Goal: Task Accomplishment & Management: Manage account settings

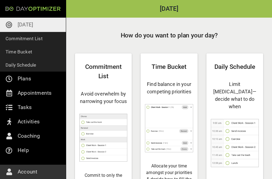
click at [20, 23] on p "[DATE]" at bounding box center [25, 24] width 15 height 9
click at [87, 84] on div "Commitment List Avoid overwhelm by narrowing your focus Commit to only the task…" at bounding box center [103, 147] width 57 height 189
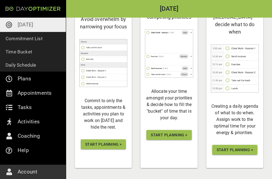
scroll to position [82, 0]
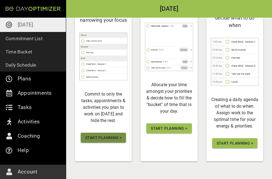
click at [103, 141] on span "Start Planning >" at bounding box center [103, 138] width 36 height 7
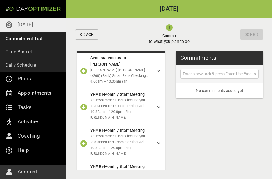
scroll to position [80, 0]
click at [154, 67] on div "Send statements to [PERSON_NAME] (x260) (Bank) Smart Bank Checking (8137) Bank …" at bounding box center [121, 70] width 88 height 37
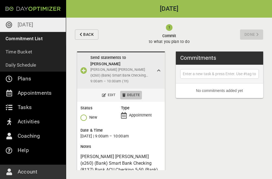
click at [130, 93] on span "Delete" at bounding box center [131, 95] width 18 height 6
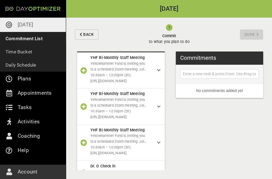
click at [158, 70] on div "YHF Bi-Monthly Staff Meeting Yellowhammer Fund is inviting you to a scheduled Z…" at bounding box center [121, 70] width 88 height 36
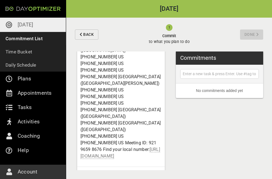
scroll to position [301, 0]
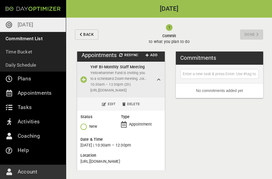
scroll to position [70, 0]
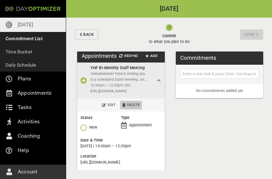
click at [132, 105] on span "Delete" at bounding box center [131, 105] width 18 height 6
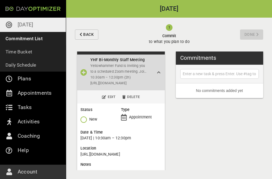
scroll to position [74, 0]
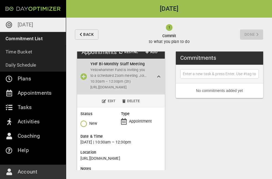
click at [157, 79] on div "YHF Bi-Monthly Staff Meeting Yellowhammer Fund is inviting you to a scheduled Z…" at bounding box center [121, 77] width 88 height 36
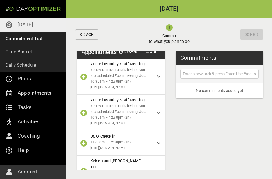
click at [157, 113] on icon at bounding box center [158, 113] width 3 height 4
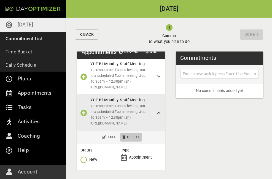
click at [124, 141] on span "Delete" at bounding box center [131, 137] width 18 height 6
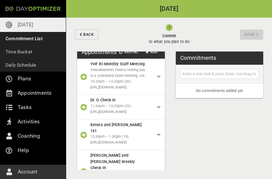
click at [147, 112] on span "[URL][DOMAIN_NAME]" at bounding box center [121, 112] width 62 height 6
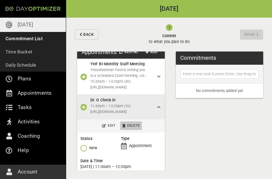
click at [132, 128] on span "Delete" at bounding box center [131, 126] width 18 height 6
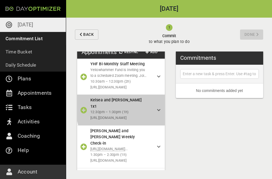
click at [157, 109] on icon at bounding box center [158, 110] width 3 height 4
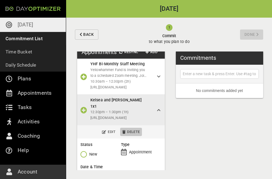
click at [131, 129] on span "Delete" at bounding box center [131, 132] width 18 height 6
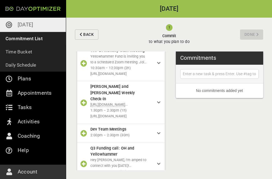
scroll to position [88, 0]
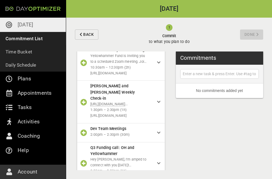
click at [157, 104] on icon at bounding box center [158, 102] width 3 height 4
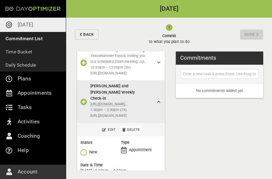
click at [129, 131] on span "Delete" at bounding box center [131, 130] width 18 height 6
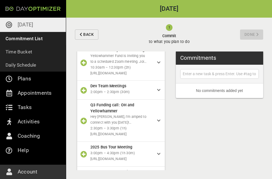
click at [157, 121] on icon at bounding box center [158, 121] width 3 height 4
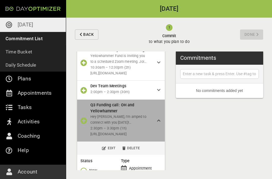
click at [157, 123] on icon at bounding box center [158, 121] width 3 height 4
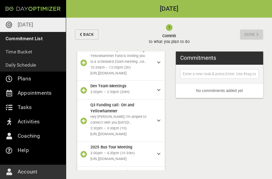
click at [157, 122] on icon at bounding box center [158, 121] width 3 height 4
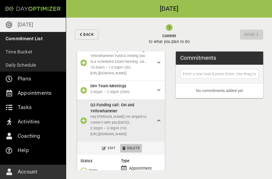
click at [129, 152] on span "Delete" at bounding box center [131, 148] width 18 height 6
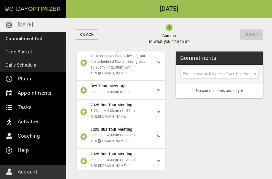
click at [157, 90] on icon at bounding box center [158, 90] width 3 height 4
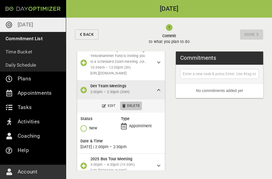
click at [129, 107] on span "Delete" at bounding box center [131, 106] width 18 height 6
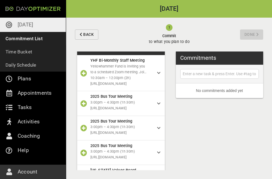
scroll to position [78, 0]
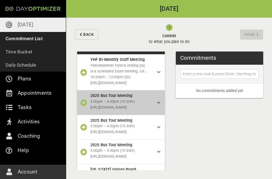
click at [157, 105] on icon at bounding box center [158, 103] width 3 height 4
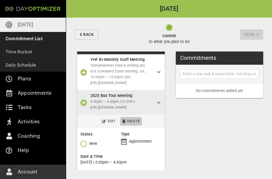
click at [133, 121] on span "Delete" at bounding box center [131, 121] width 18 height 6
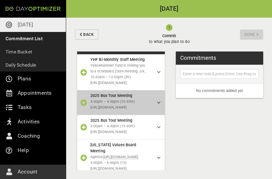
click at [151, 104] on div "2025 Bus Tour Meeting 3:00pm – 4:30pm (1h 30m) [URL][DOMAIN_NAME]" at bounding box center [123, 103] width 67 height 20
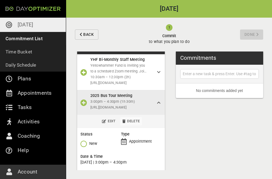
click at [128, 123] on span "Delete" at bounding box center [131, 121] width 18 height 6
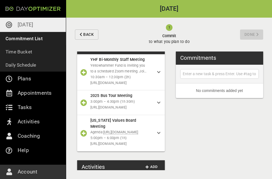
click at [157, 135] on icon at bounding box center [158, 133] width 3 height 4
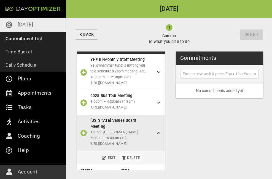
click at [126, 161] on span "Delete" at bounding box center [131, 158] width 18 height 6
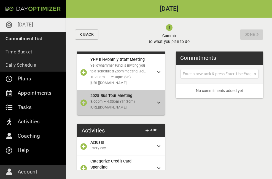
click at [157, 103] on icon at bounding box center [158, 103] width 3 height 4
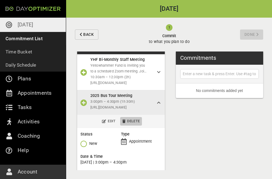
click at [133, 122] on span "Delete" at bounding box center [131, 121] width 18 height 6
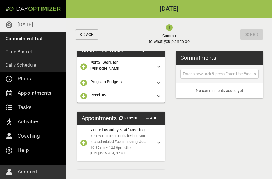
scroll to position [0, 0]
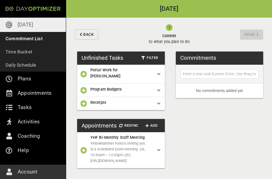
click at [84, 100] on icon "button" at bounding box center [84, 103] width 7 height 7
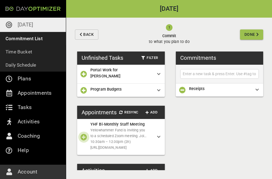
click at [81, 140] on icon "button" at bounding box center [84, 137] width 7 height 7
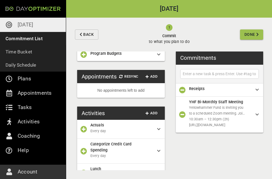
scroll to position [41, 0]
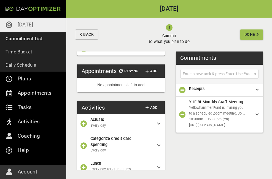
click at [83, 127] on icon "button" at bounding box center [84, 123] width 7 height 7
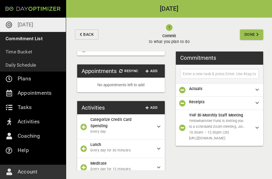
click at [82, 129] on icon "button" at bounding box center [84, 127] width 7 height 7
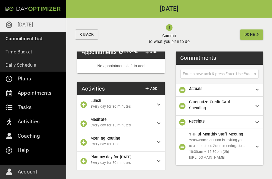
scroll to position [63, 0]
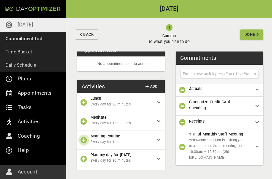
click at [84, 144] on icon "button" at bounding box center [84, 140] width 7 height 7
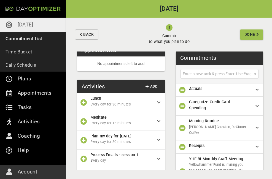
click at [85, 144] on icon "button" at bounding box center [84, 140] width 7 height 7
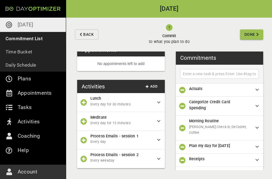
click at [85, 146] on button "button" at bounding box center [83, 140] width 11 height 11
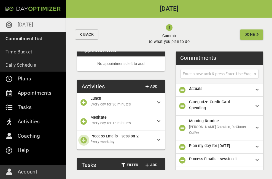
click at [85, 141] on icon "button" at bounding box center [84, 140] width 7 height 7
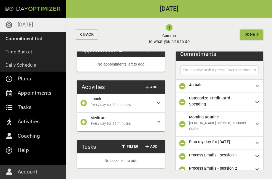
scroll to position [64, 0]
click at [256, 33] on span "Done" at bounding box center [252, 34] width 14 height 7
